Goal: Task Accomplishment & Management: Complete application form

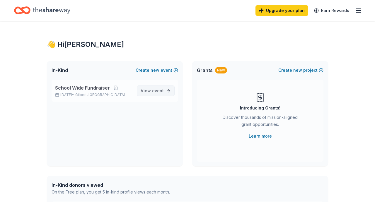
click at [152, 88] on span "View event" at bounding box center [151, 90] width 23 height 7
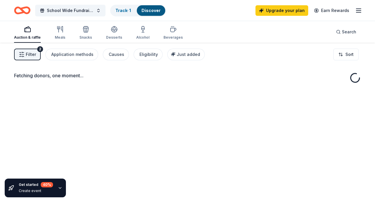
scroll to position [3, 0]
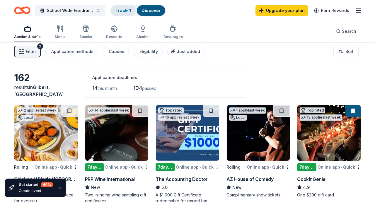
click at [123, 11] on link "Track · 1" at bounding box center [123, 10] width 16 height 5
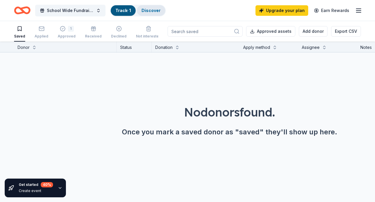
click at [156, 8] on link "Discover" at bounding box center [150, 10] width 19 height 5
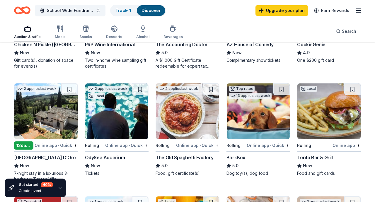
scroll to position [138, 0]
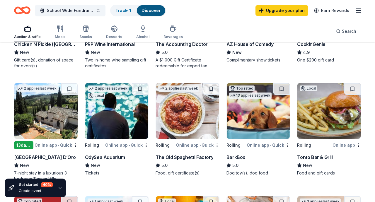
click at [103, 127] on img at bounding box center [116, 111] width 63 height 56
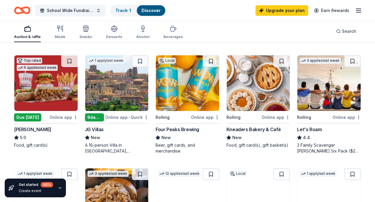
scroll to position [274, 0]
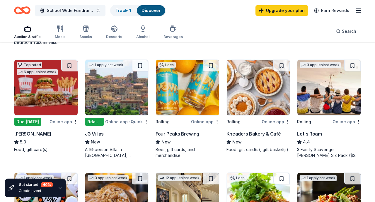
click at [34, 95] on img at bounding box center [45, 88] width 63 height 56
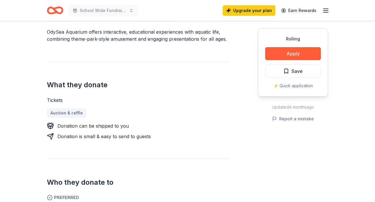
scroll to position [170, 0]
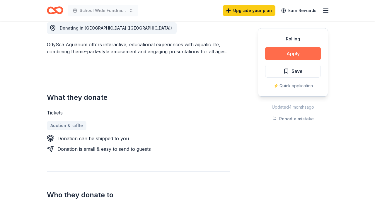
click at [281, 52] on button "Apply" at bounding box center [293, 53] width 56 height 13
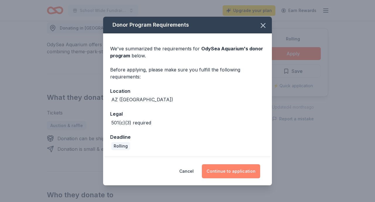
click at [226, 172] on button "Continue to application" at bounding box center [231, 171] width 58 height 14
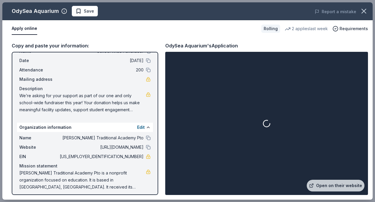
scroll to position [24, 0]
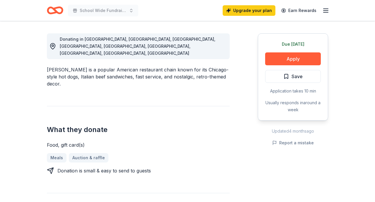
scroll to position [160, 0]
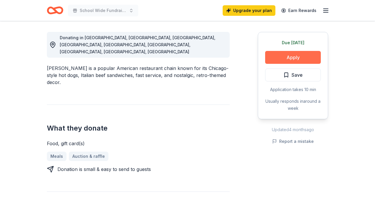
click at [300, 56] on button "Apply" at bounding box center [293, 57] width 56 height 13
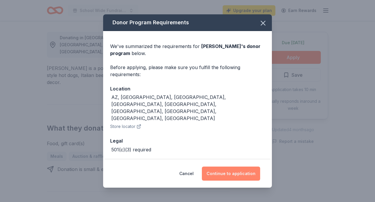
click at [225, 169] on button "Continue to application" at bounding box center [231, 174] width 58 height 14
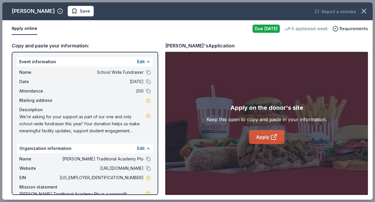
click at [269, 139] on link "Apply" at bounding box center [266, 137] width 35 height 14
